Goal: Task Accomplishment & Management: Use online tool/utility

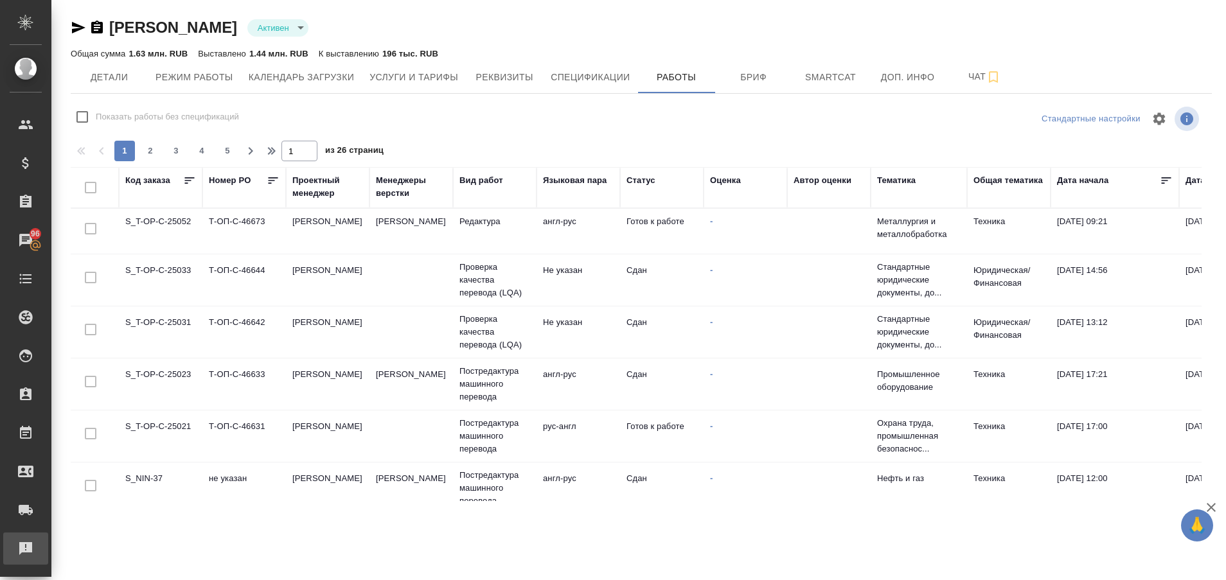
click at [42, 561] on link "Рекламации" at bounding box center [25, 549] width 45 height 32
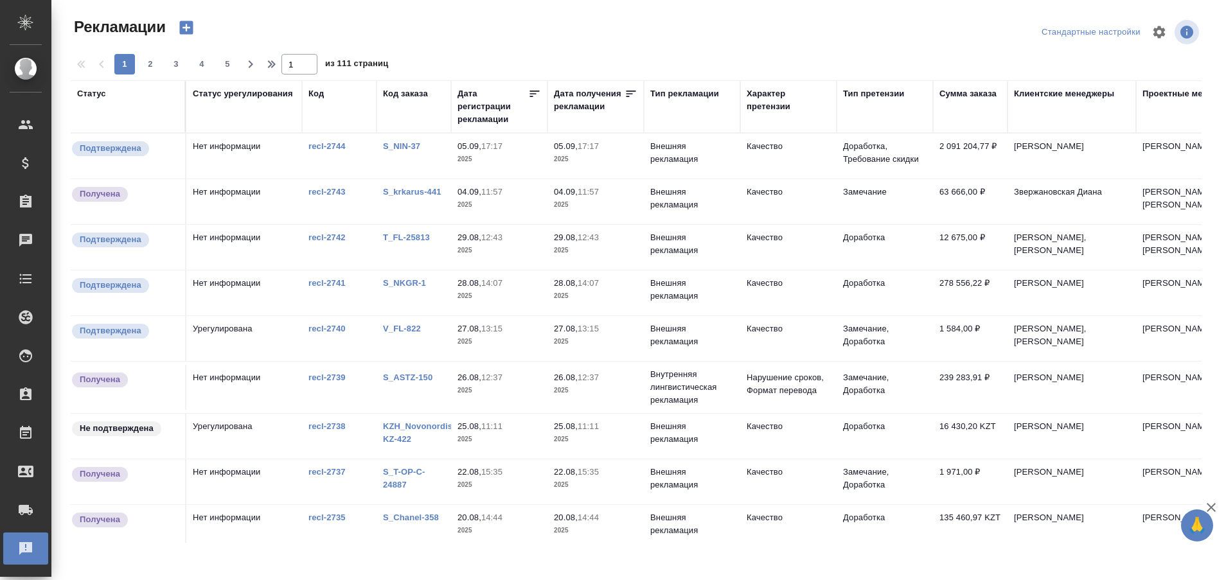
click at [406, 145] on link "S_NIN-37" at bounding box center [401, 146] width 37 height 10
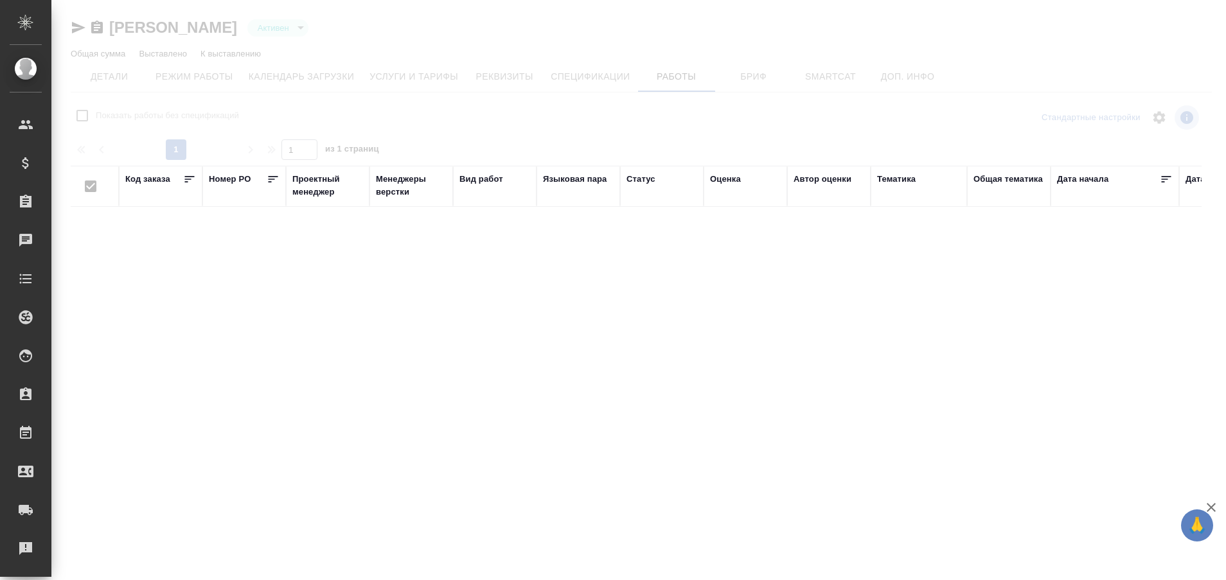
type input "active"
checkbox input "false"
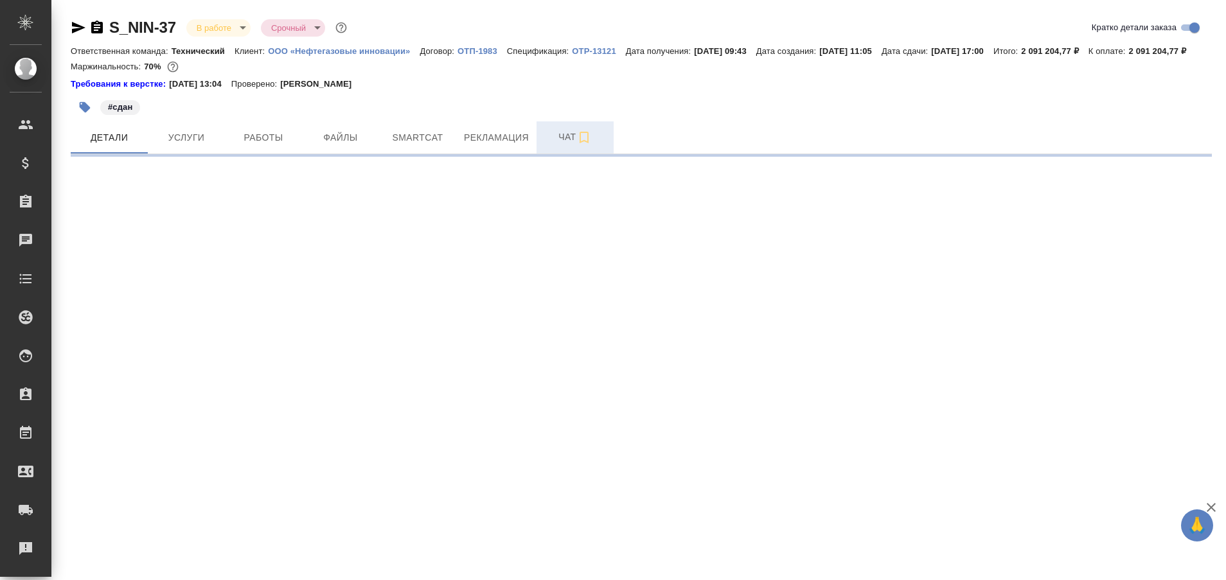
select select "RU"
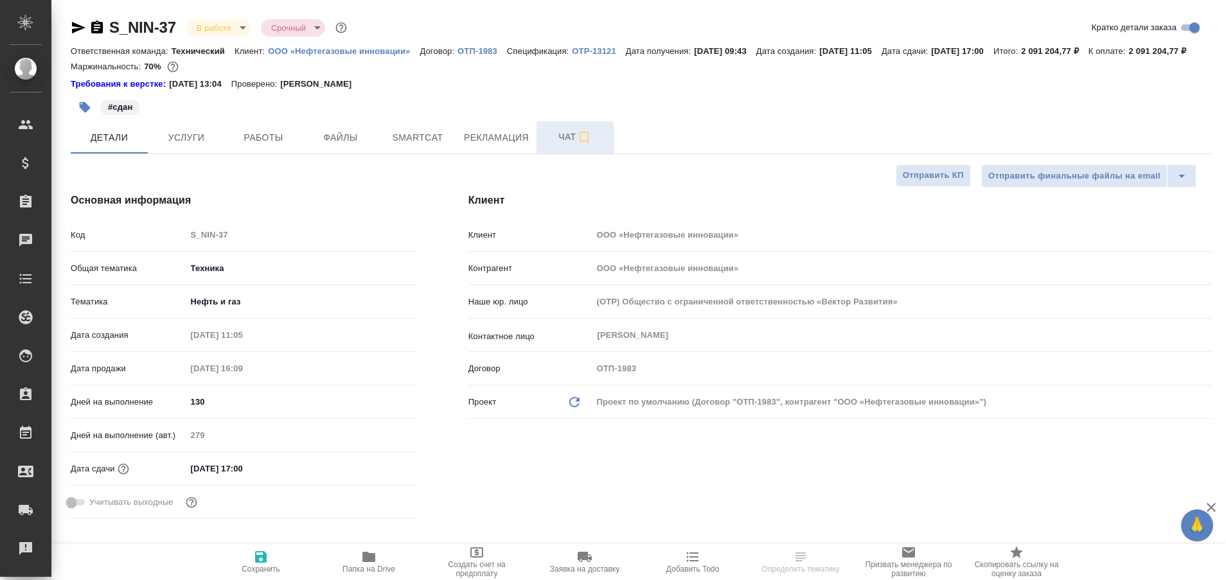
type textarea "x"
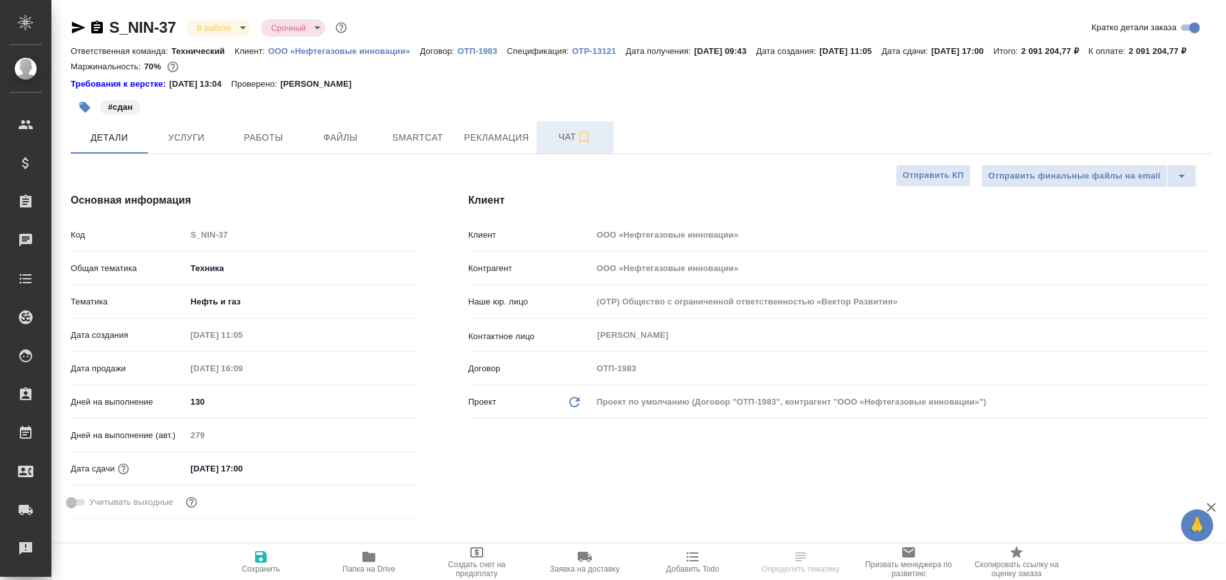
type textarea "x"
click at [566, 145] on span "Чат" at bounding box center [575, 137] width 62 height 16
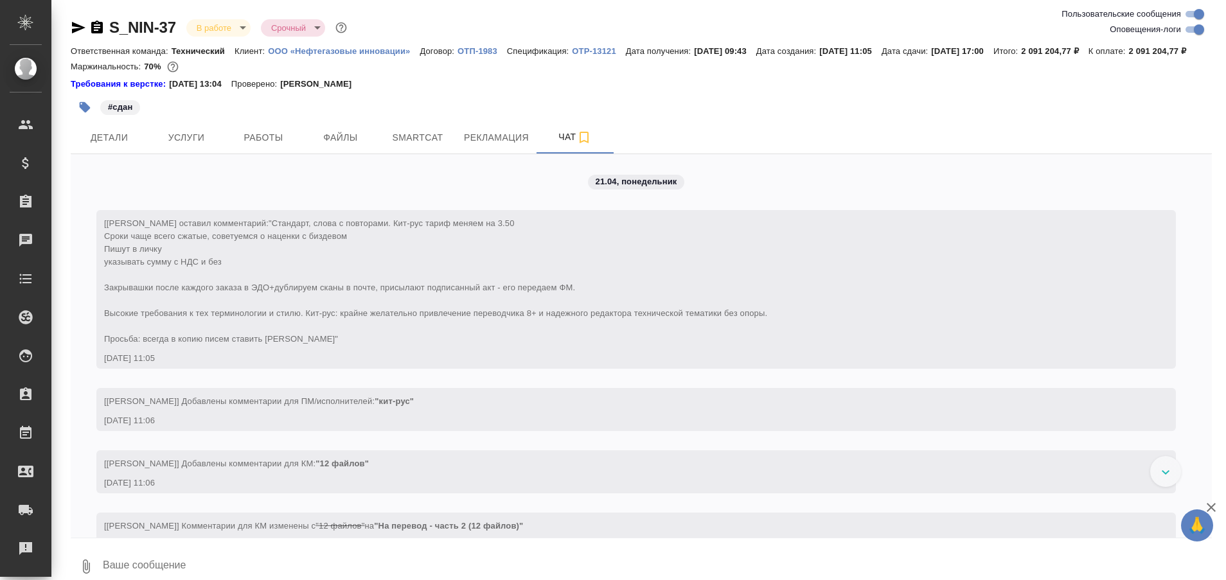
click at [1163, 475] on icon at bounding box center [1166, 472] width 8 height 4
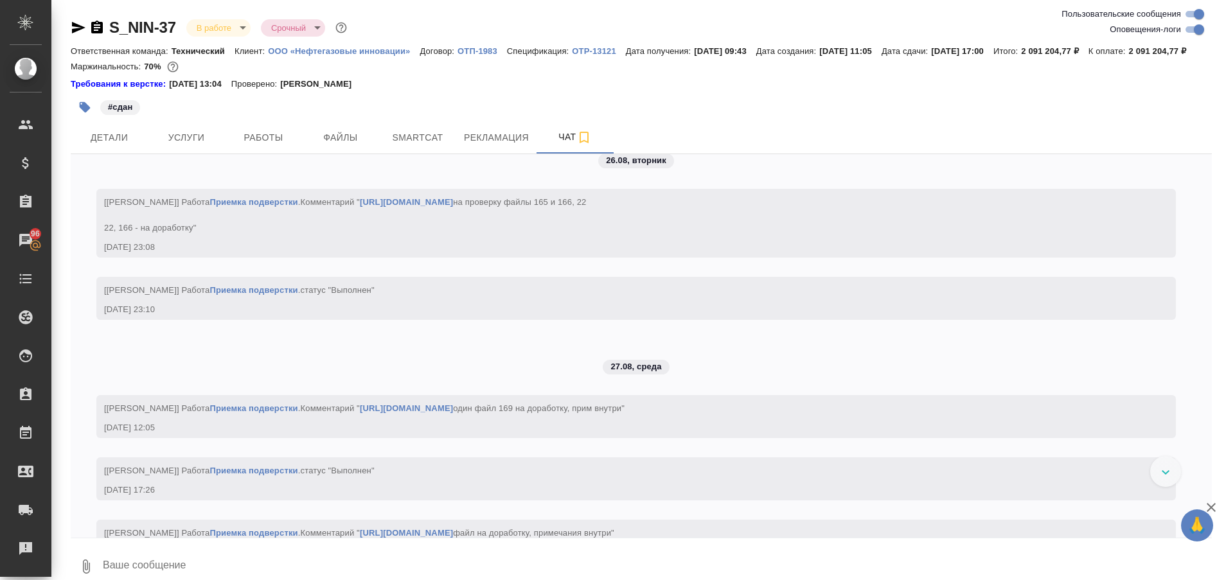
scroll to position [68480, 0]
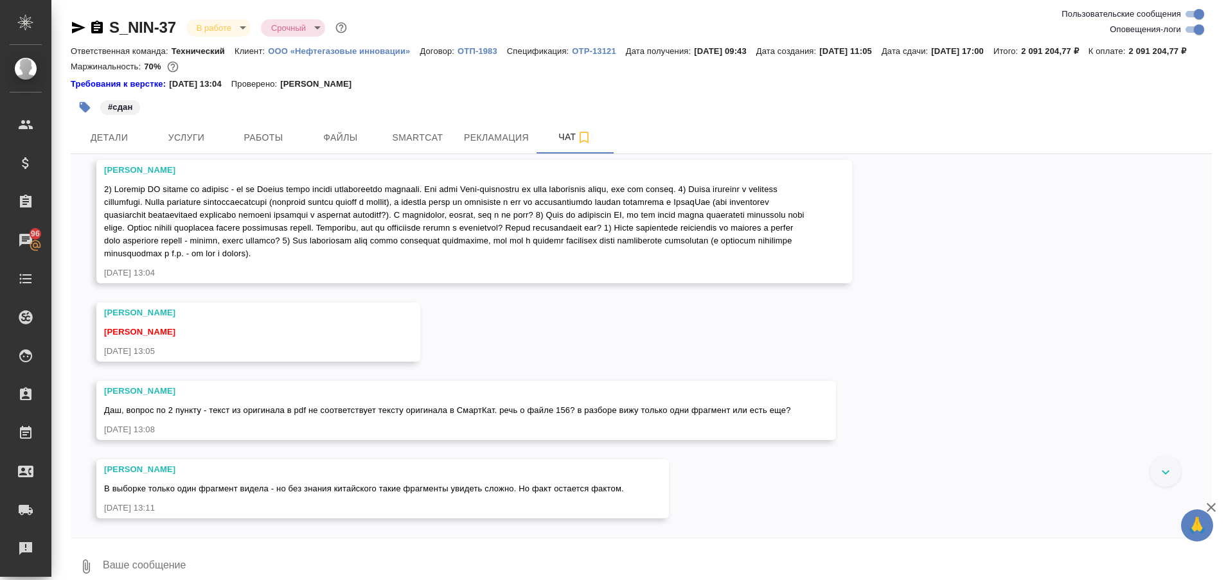
click at [1163, 475] on icon at bounding box center [1166, 472] width 8 height 4
click at [1163, 488] on div "21.04, [DATE] [[PERSON_NAME]] [PERSON_NAME] оставил комментарий: "Стандарт, сло…" at bounding box center [641, 346] width 1141 height 384
